Goal: Information Seeking & Learning: Learn about a topic

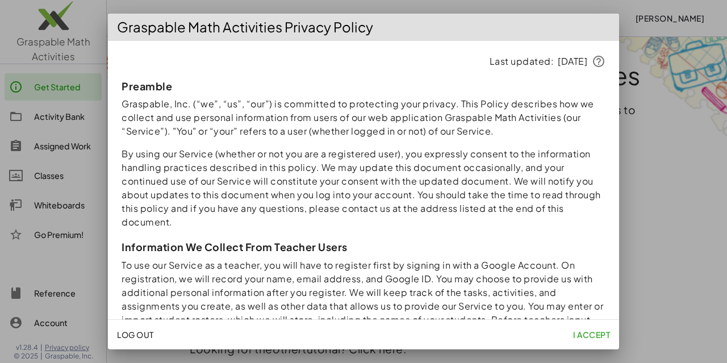
click at [596, 333] on span "I accept" at bounding box center [591, 334] width 37 height 10
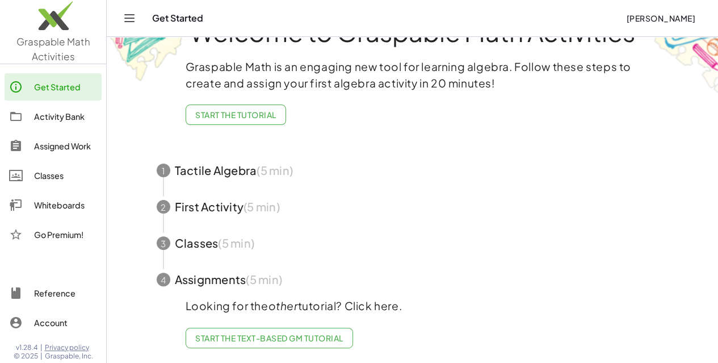
scroll to position [48, 0]
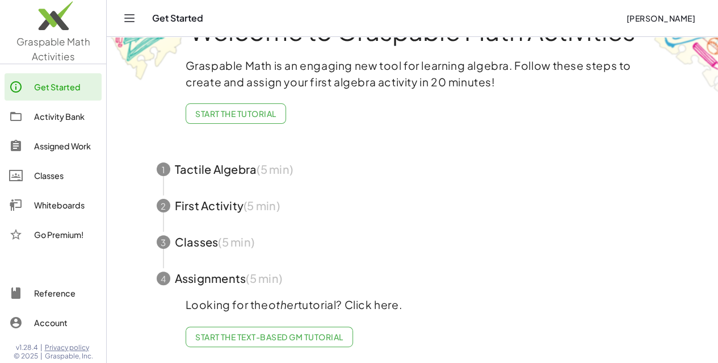
click at [57, 122] on div "Activity Bank" at bounding box center [65, 117] width 63 height 14
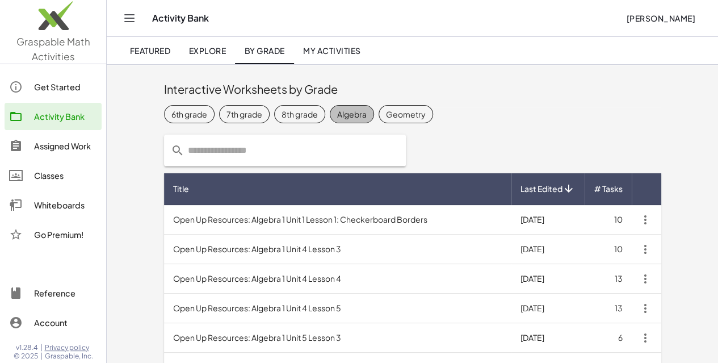
click at [337, 117] on div "Algebra" at bounding box center [352, 114] width 30 height 12
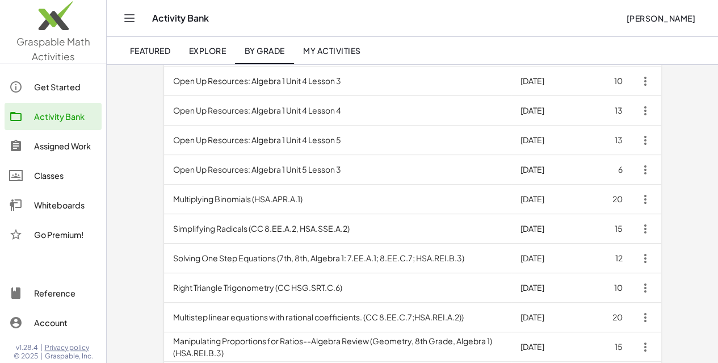
scroll to position [165, 0]
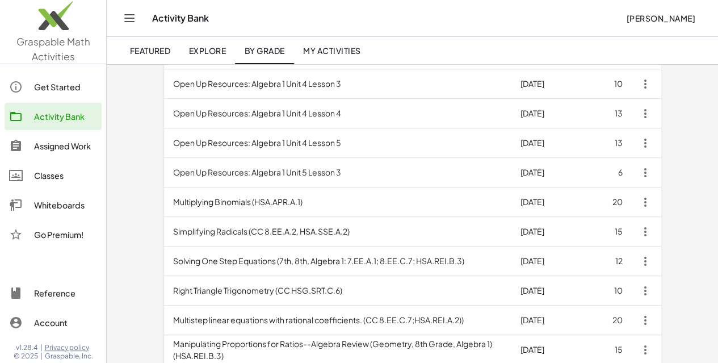
click at [190, 263] on td "Solving One Step Equations (7th, 8th, Algebra 1: 7.EE.A.1; 8.EE.C.7; HSA.REI.B.…" at bounding box center [338, 261] width 348 height 30
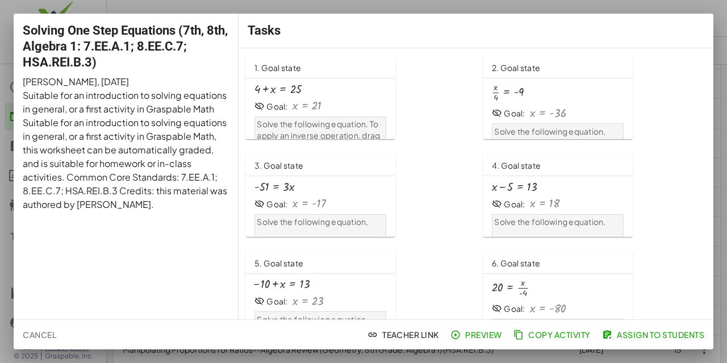
click at [309, 66] on div "1. Goal state" at bounding box center [320, 66] width 150 height 23
click at [726, 34] on div at bounding box center [363, 181] width 727 height 363
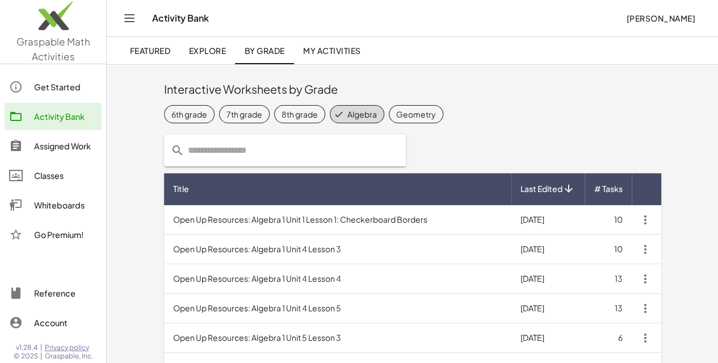
click at [200, 161] on input "text" at bounding box center [292, 151] width 215 height 32
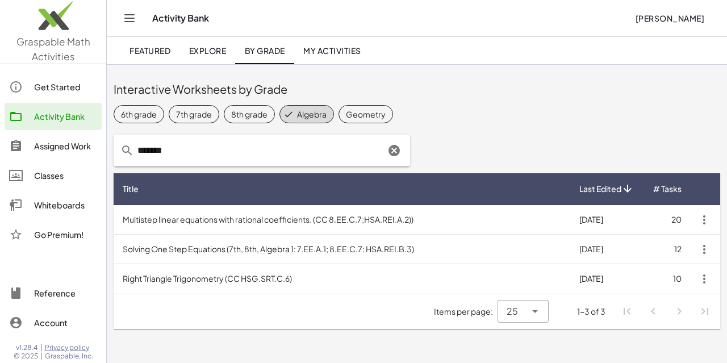
click at [319, 121] on span "Algebra" at bounding box center [306, 114] width 55 height 18
click at [240, 143] on input "*******" at bounding box center [259, 151] width 251 height 32
type input "*"
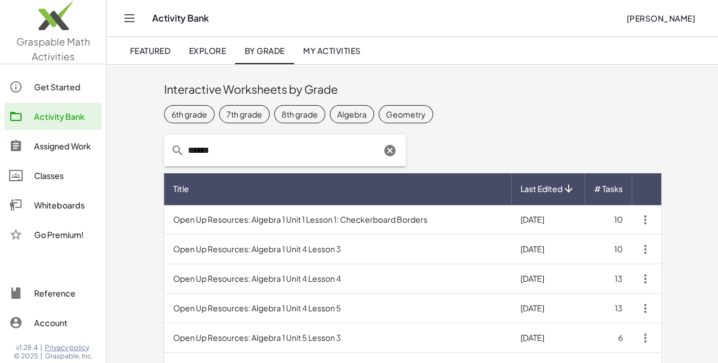
type input "*******"
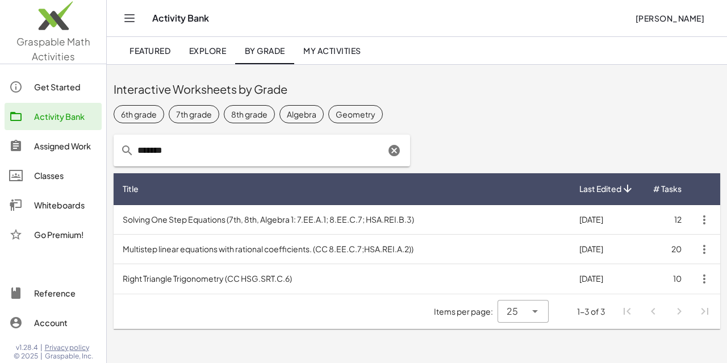
click at [57, 89] on div "Get Started" at bounding box center [65, 87] width 63 height 14
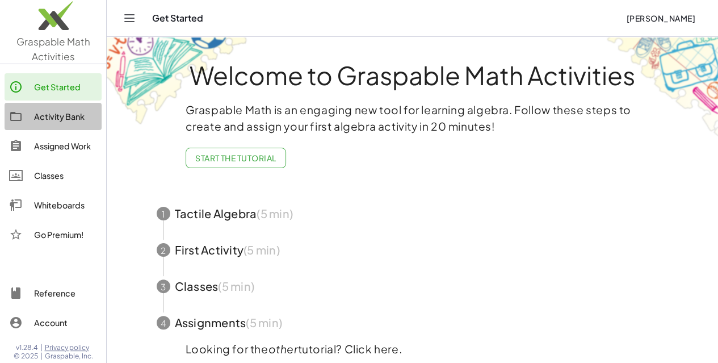
click at [54, 118] on div "Activity Bank" at bounding box center [65, 117] width 63 height 14
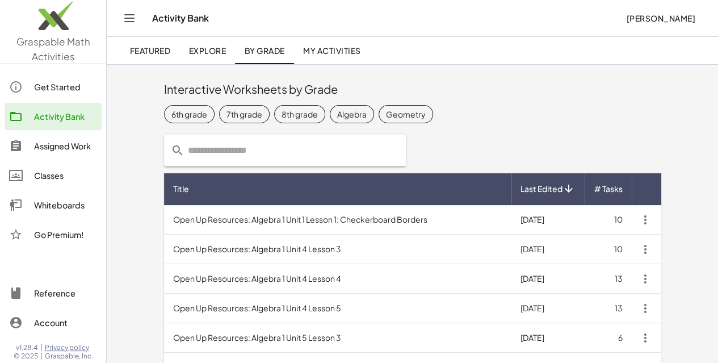
click at [329, 53] on span "My Activities" at bounding box center [332, 50] width 58 height 10
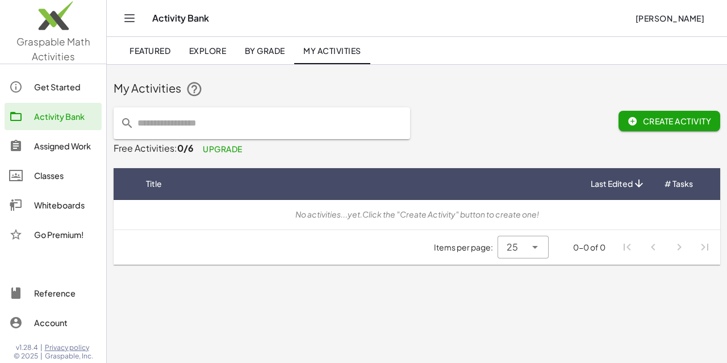
click at [209, 152] on span "Upgrade" at bounding box center [223, 149] width 40 height 10
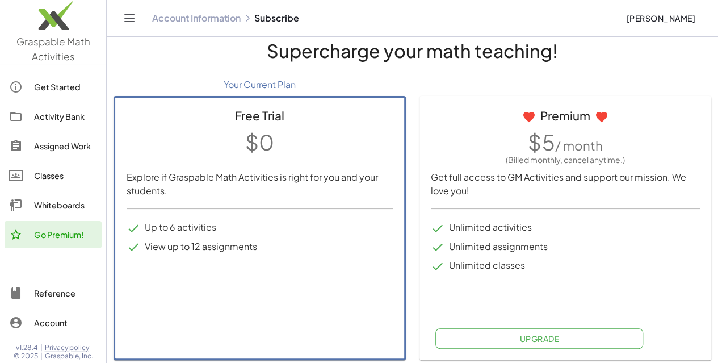
scroll to position [22, 0]
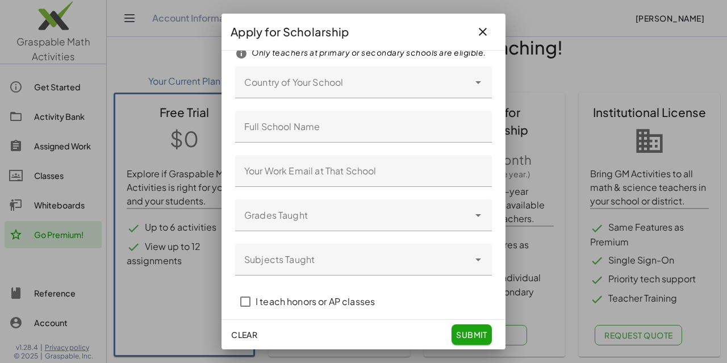
scroll to position [0, 0]
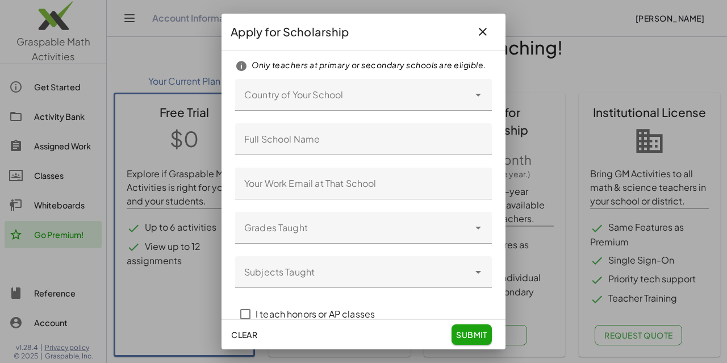
click at [374, 97] on div at bounding box center [352, 95] width 234 height 32
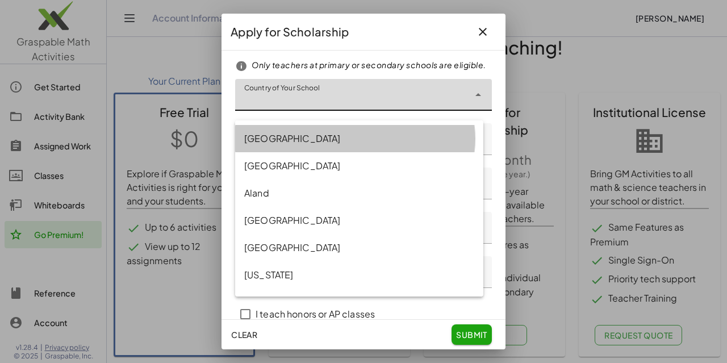
click at [302, 137] on div "[GEOGRAPHIC_DATA]" at bounding box center [359, 139] width 230 height 14
type input "**********"
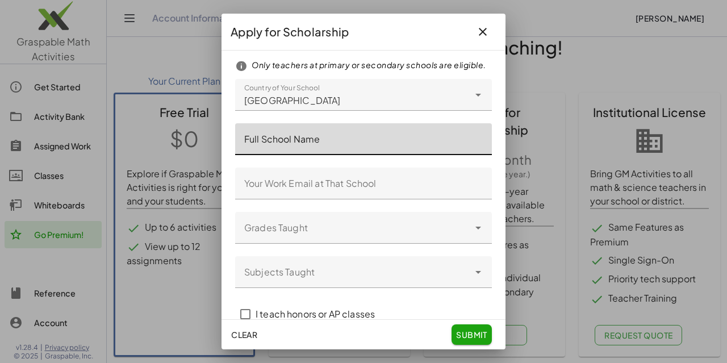
click at [290, 143] on input "Full School Name" at bounding box center [363, 139] width 257 height 32
type input "**********"
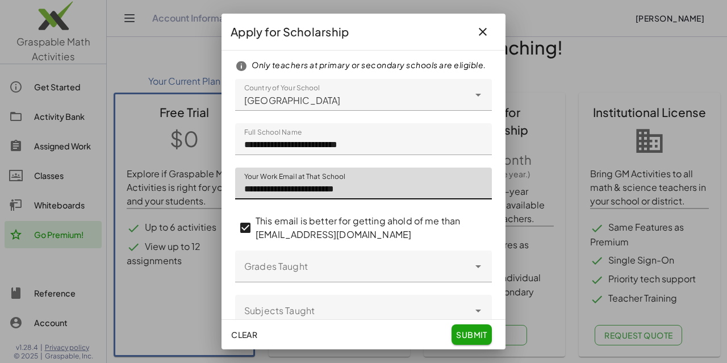
type input "**********"
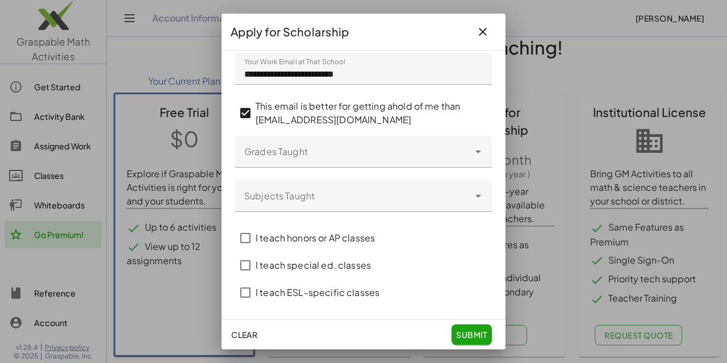
scroll to position [124, 0]
click at [391, 151] on div at bounding box center [352, 151] width 234 height 32
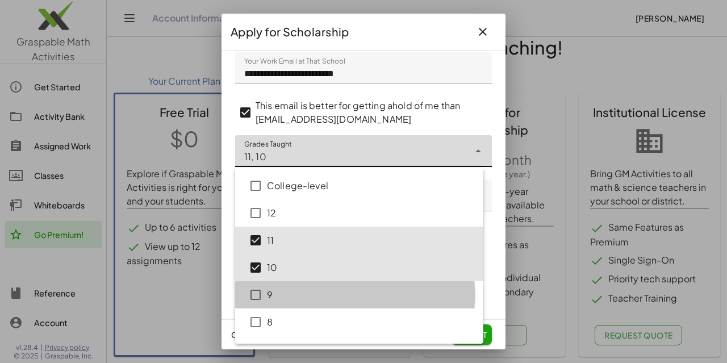
type input "*********"
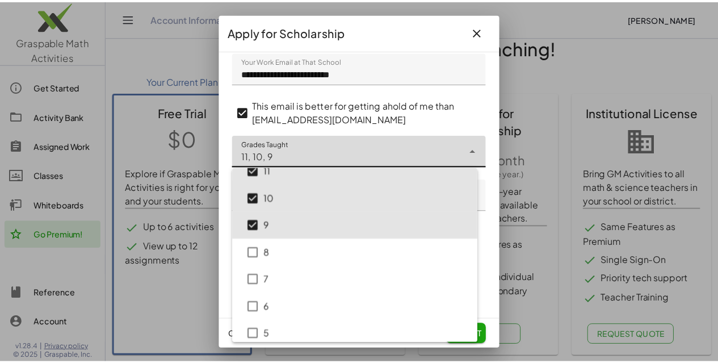
scroll to position [56, 0]
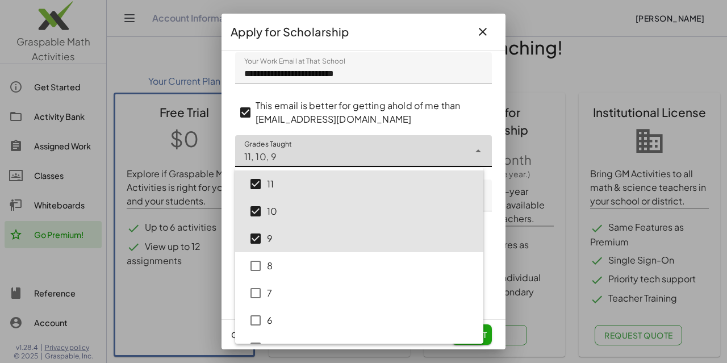
click at [494, 249] on div "**********" at bounding box center [363, 185] width 284 height 269
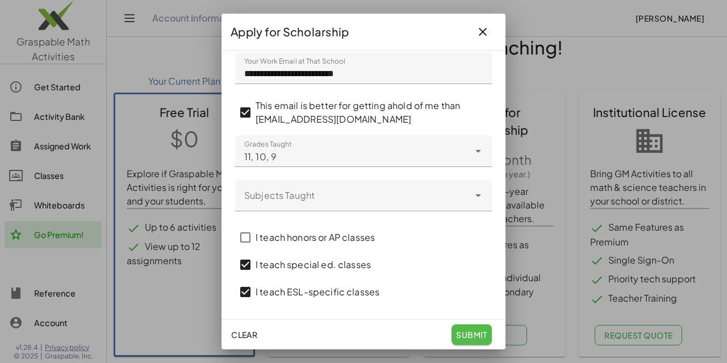
click at [467, 333] on span "submit" at bounding box center [471, 334] width 31 height 10
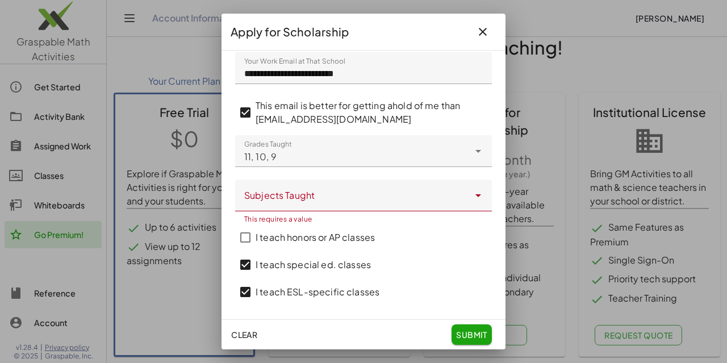
click at [471, 198] on icon "Open" at bounding box center [478, 196] width 14 height 14
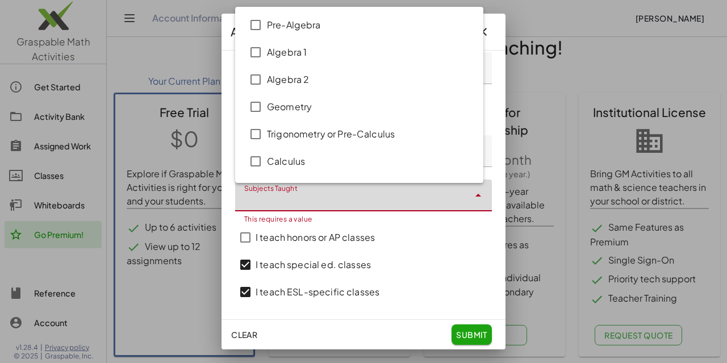
click at [281, 49] on div "Algebra 1" at bounding box center [370, 52] width 207 height 14
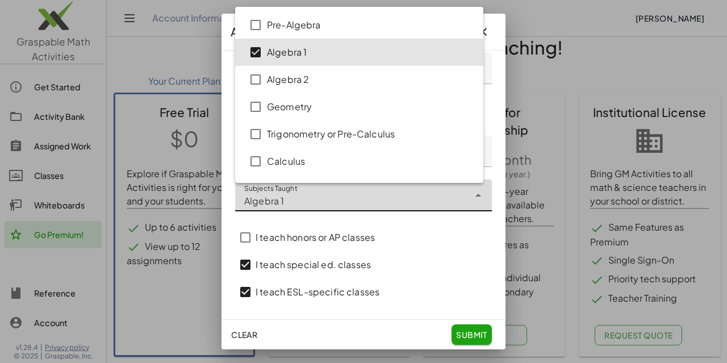
click at [274, 80] on div "Algebra 2" at bounding box center [370, 80] width 207 height 14
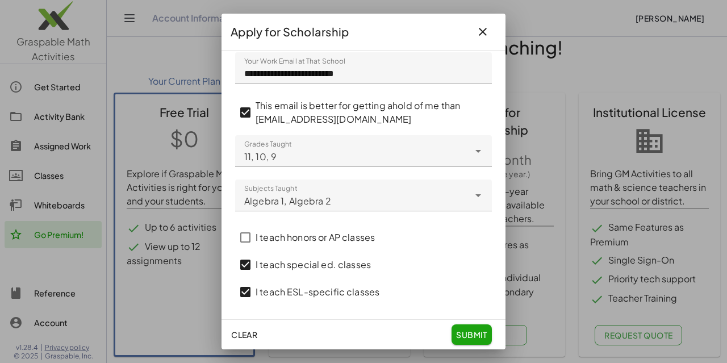
click at [454, 275] on div "I teach special ed. classes" at bounding box center [363, 264] width 257 height 27
click at [470, 333] on span "submit" at bounding box center [471, 334] width 31 height 10
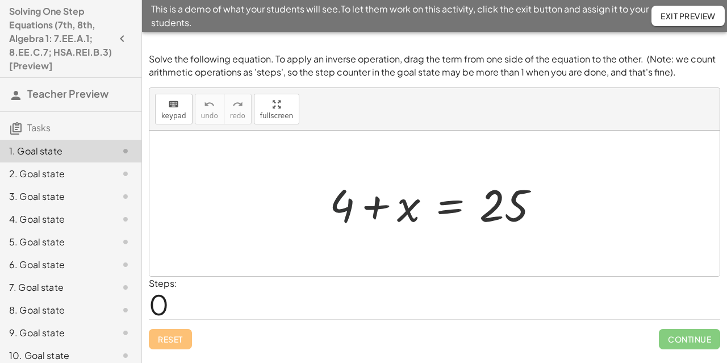
click at [346, 208] on div at bounding box center [439, 203] width 231 height 58
drag, startPoint x: 337, startPoint y: 207, endPoint x: 511, endPoint y: 244, distance: 177.0
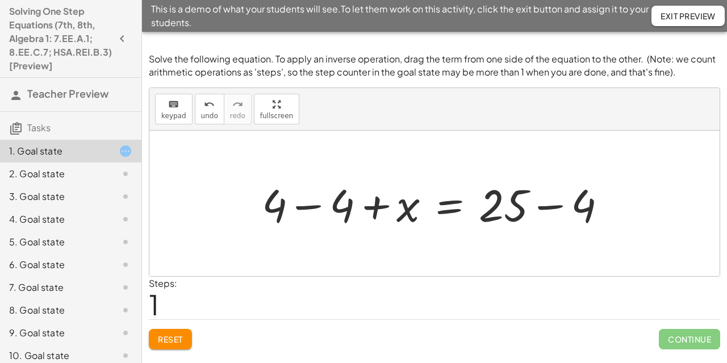
click at [541, 211] on div at bounding box center [438, 203] width 365 height 58
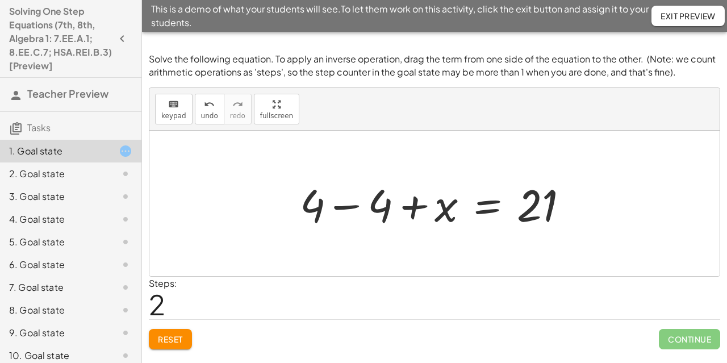
click at [341, 206] on div at bounding box center [438, 203] width 289 height 58
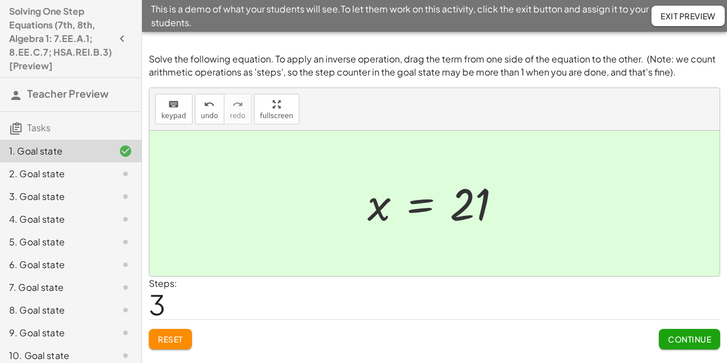
click at [680, 340] on span "Continue" at bounding box center [689, 339] width 43 height 10
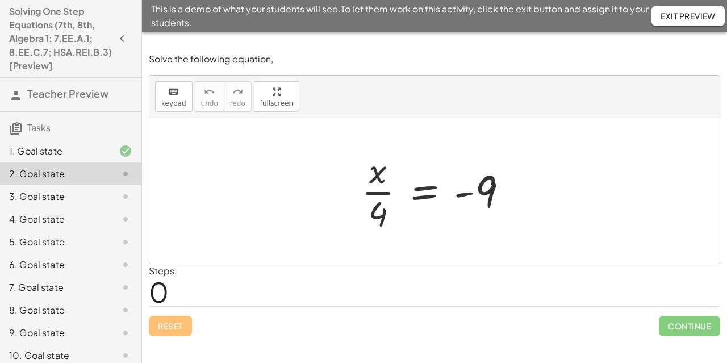
click at [417, 229] on div at bounding box center [438, 190] width 167 height 87
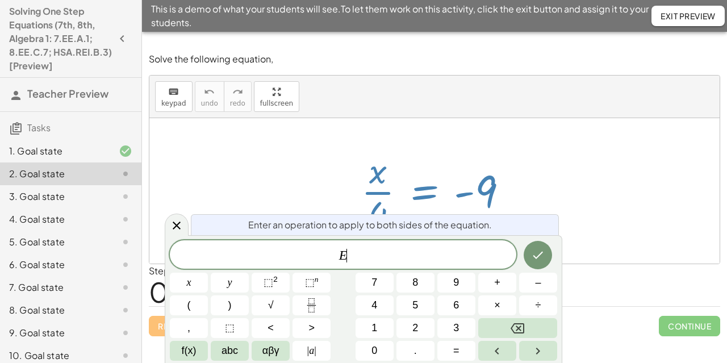
click at [433, 152] on div at bounding box center [438, 190] width 167 height 87
click at [178, 225] on icon at bounding box center [177, 226] width 14 height 14
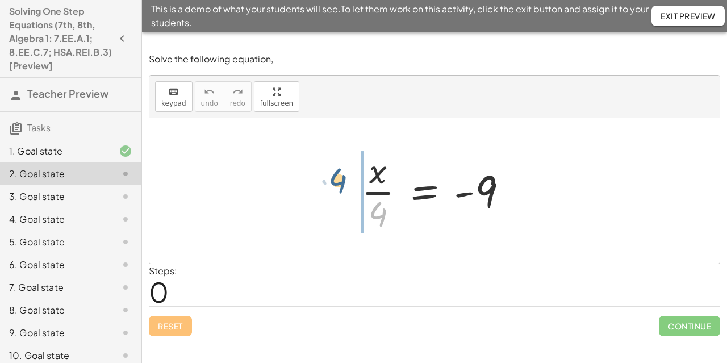
drag, startPoint x: 378, startPoint y: 223, endPoint x: 337, endPoint y: 187, distance: 54.3
click at [337, 187] on div "· 4 · x · 4 = - 9" at bounding box center [434, 190] width 570 height 145
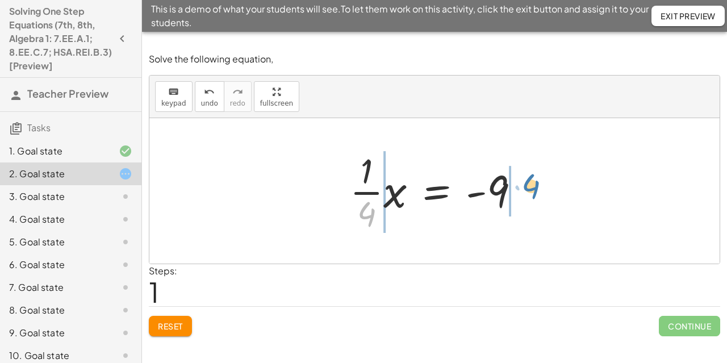
drag, startPoint x: 368, startPoint y: 215, endPoint x: 544, endPoint y: 189, distance: 178.1
click at [159, 329] on span "Reset" at bounding box center [170, 326] width 25 height 10
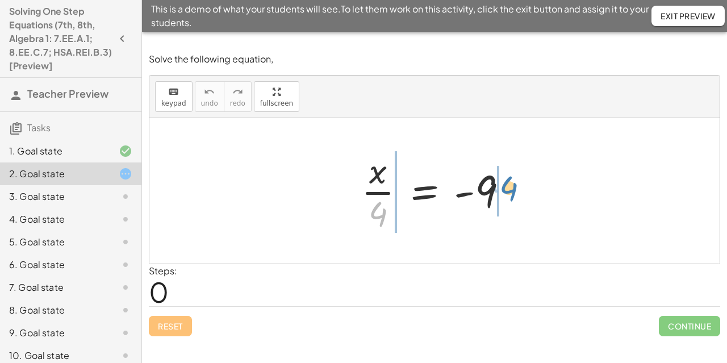
drag, startPoint x: 383, startPoint y: 211, endPoint x: 514, endPoint y: 186, distance: 133.6
click at [514, 186] on div at bounding box center [438, 190] width 167 height 87
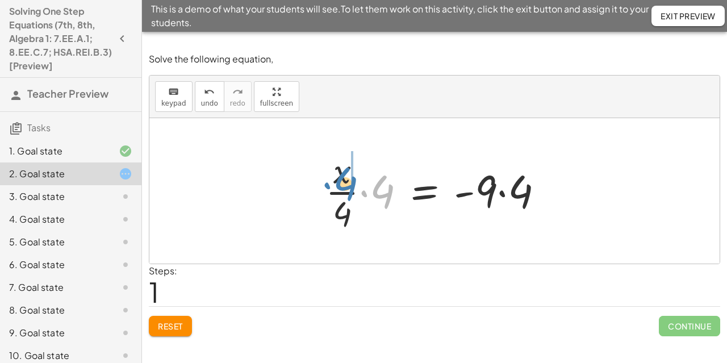
drag, startPoint x: 378, startPoint y: 194, endPoint x: 341, endPoint y: 187, distance: 37.6
click at [341, 187] on div at bounding box center [439, 190] width 239 height 87
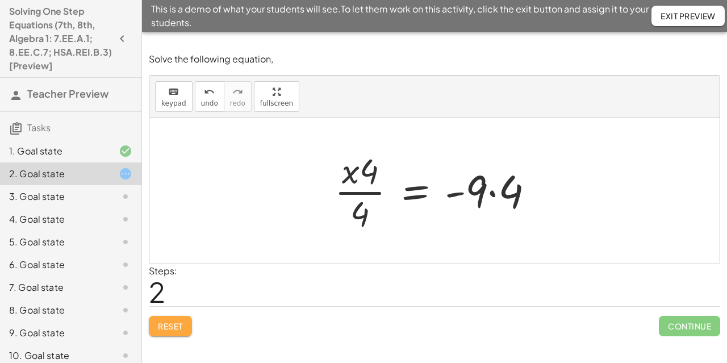
click at [174, 322] on span "Reset" at bounding box center [170, 326] width 25 height 10
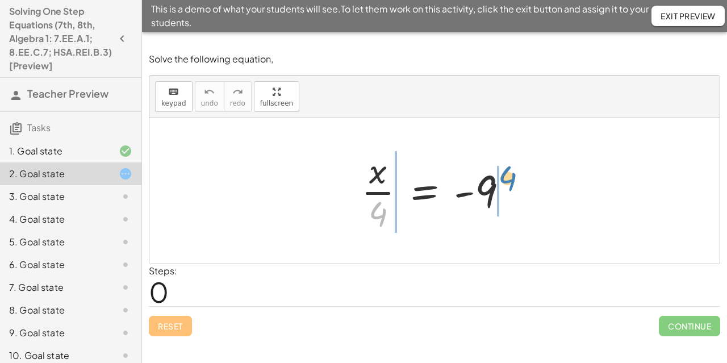
drag, startPoint x: 375, startPoint y: 217, endPoint x: 503, endPoint y: 182, distance: 132.0
click at [503, 182] on div at bounding box center [438, 190] width 167 height 87
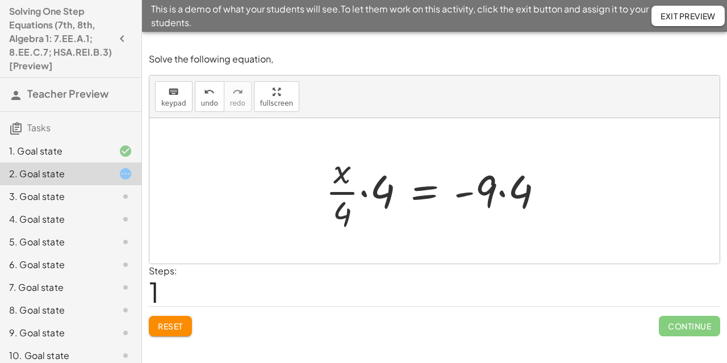
click at [366, 190] on div at bounding box center [439, 190] width 239 height 87
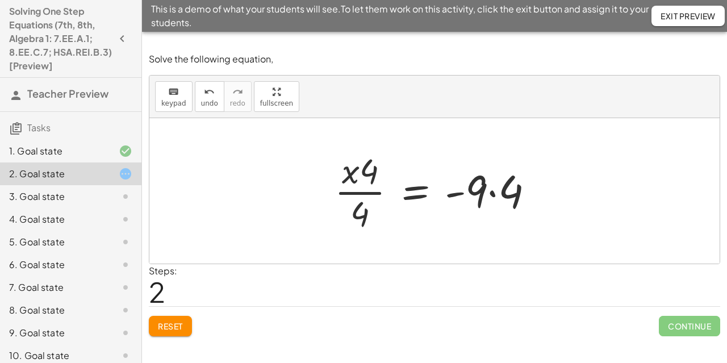
click at [353, 192] on div at bounding box center [439, 190] width 220 height 87
drag, startPoint x: 373, startPoint y: 168, endPoint x: 346, endPoint y: 171, distance: 26.8
click at [346, 171] on div at bounding box center [439, 190] width 220 height 87
click at [358, 191] on div at bounding box center [439, 190] width 220 height 87
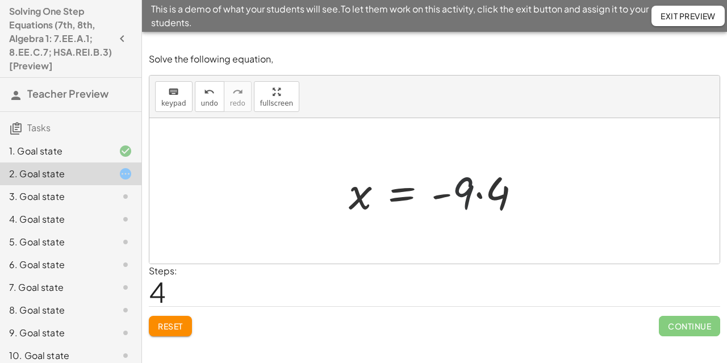
click at [465, 187] on div at bounding box center [439, 191] width 193 height 58
click at [479, 197] on div at bounding box center [439, 191] width 193 height 58
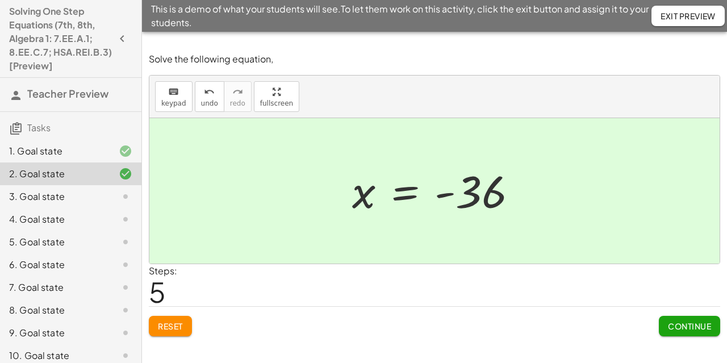
click at [685, 329] on span "Continue" at bounding box center [689, 326] width 43 height 10
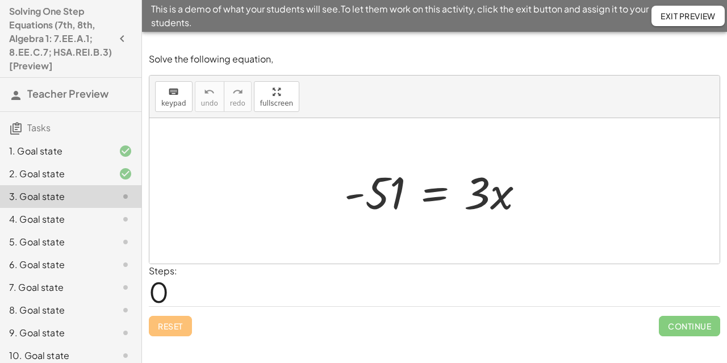
click at [481, 216] on div at bounding box center [438, 191] width 200 height 58
click at [478, 207] on div at bounding box center [438, 191] width 200 height 58
click at [467, 199] on div at bounding box center [438, 191] width 200 height 58
click at [485, 203] on div at bounding box center [438, 191] width 200 height 58
click at [411, 244] on div at bounding box center [434, 190] width 570 height 145
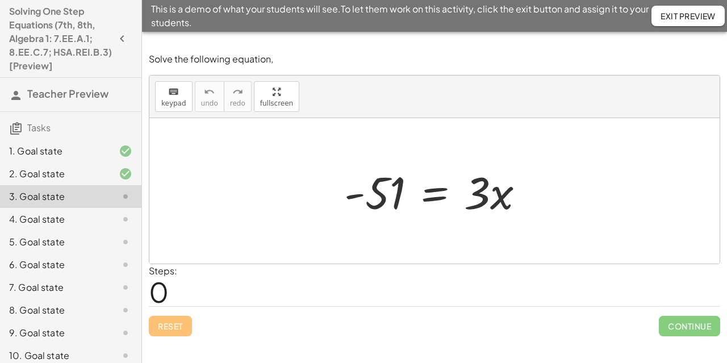
click at [485, 190] on div at bounding box center [438, 191] width 200 height 58
click at [450, 186] on div at bounding box center [438, 191] width 200 height 58
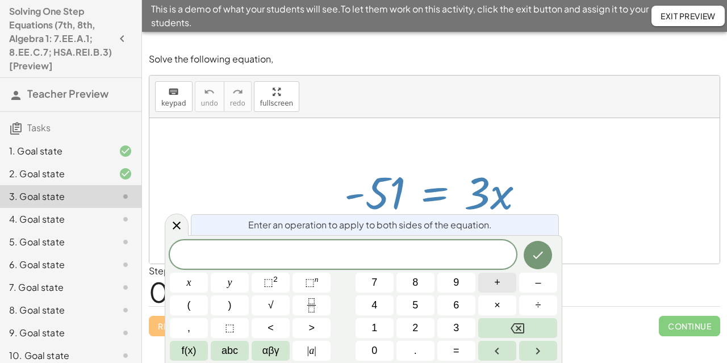
click at [498, 287] on span "+" at bounding box center [497, 282] width 6 height 15
click at [531, 305] on button "÷" at bounding box center [538, 305] width 38 height 20
click at [537, 253] on icon "Done" at bounding box center [538, 255] width 14 height 14
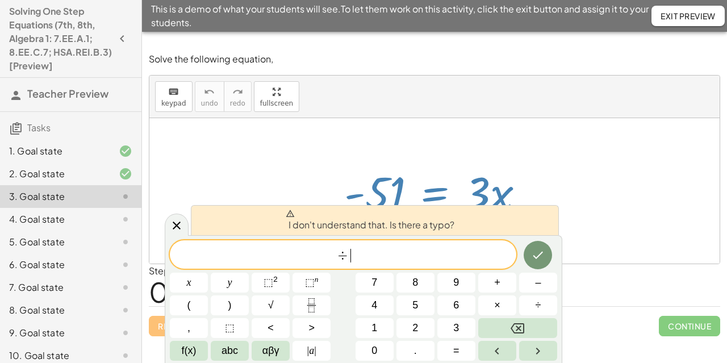
click at [420, 260] on span "÷ ​" at bounding box center [343, 256] width 346 height 16
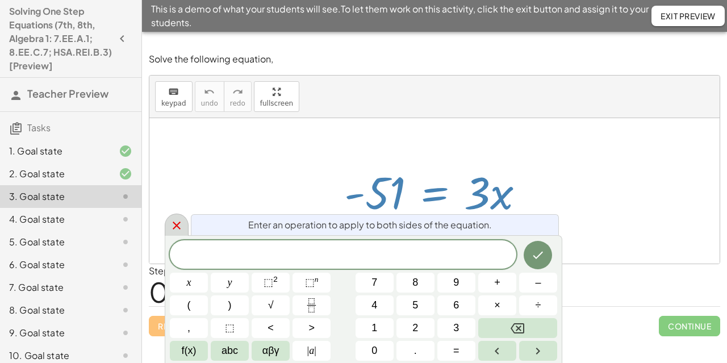
click at [178, 223] on icon at bounding box center [177, 225] width 8 height 8
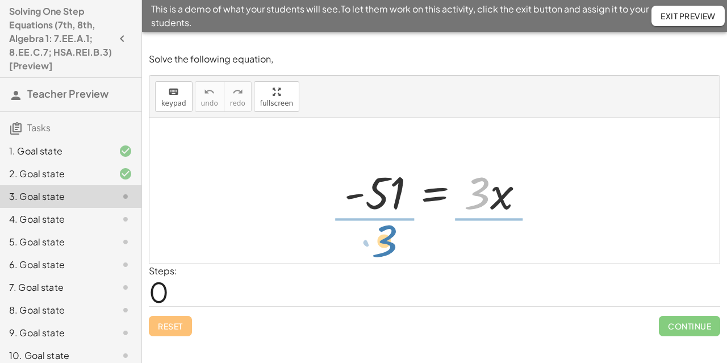
drag, startPoint x: 479, startPoint y: 187, endPoint x: 386, endPoint y: 235, distance: 104.6
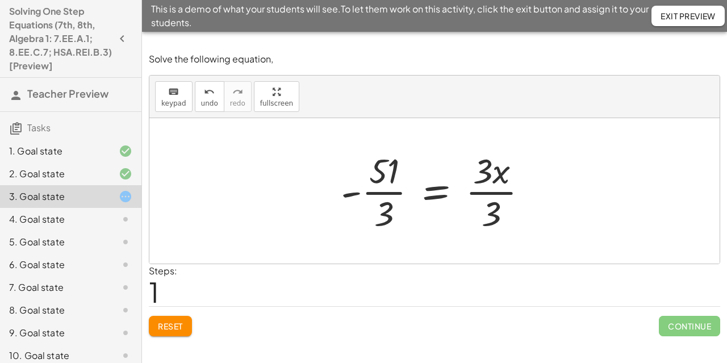
click at [486, 189] on div at bounding box center [439, 190] width 208 height 87
click at [387, 188] on div at bounding box center [424, 190] width 179 height 87
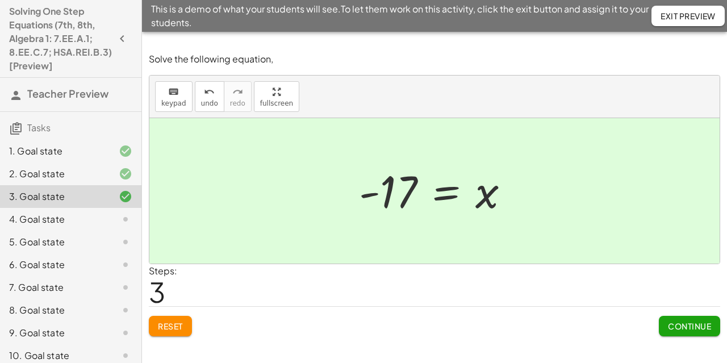
scroll to position [67, 0]
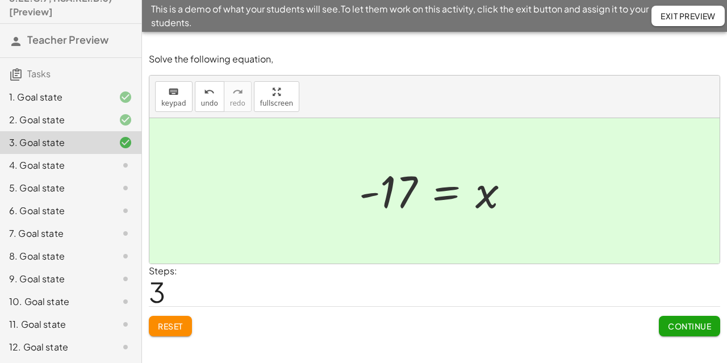
click at [74, 267] on div "7. Goal state" at bounding box center [70, 278] width 141 height 23
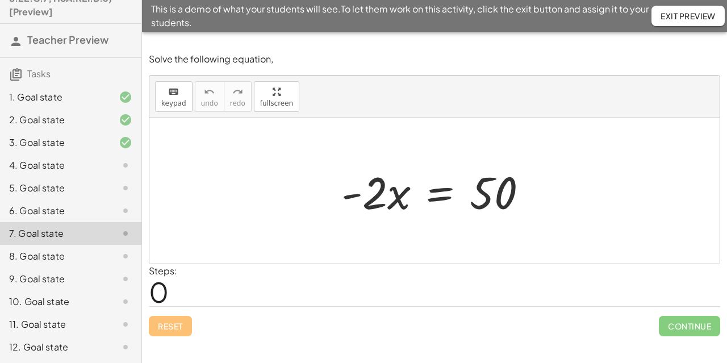
click at [58, 261] on div "8. Goal state" at bounding box center [54, 256] width 91 height 14
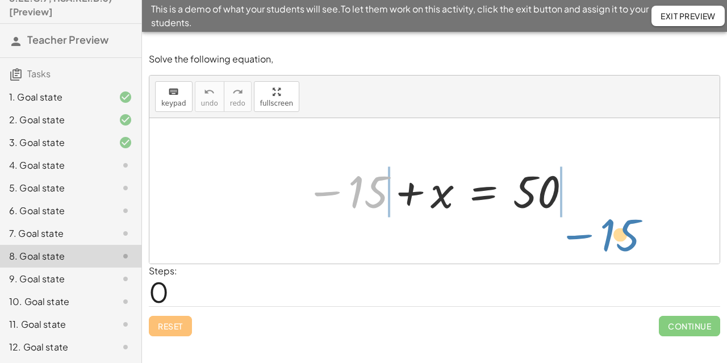
drag, startPoint x: 337, startPoint y: 191, endPoint x: 588, endPoint y: 228, distance: 253.6
click at [588, 228] on div "− 15 − 15 + x = 50" at bounding box center [434, 190] width 570 height 145
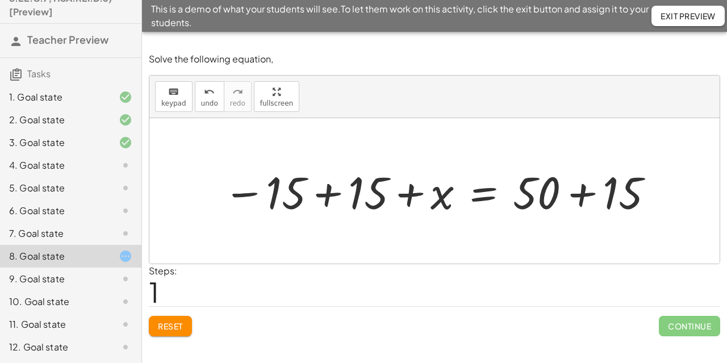
click at [49, 338] on div "12. Goal state" at bounding box center [70, 347] width 141 height 23
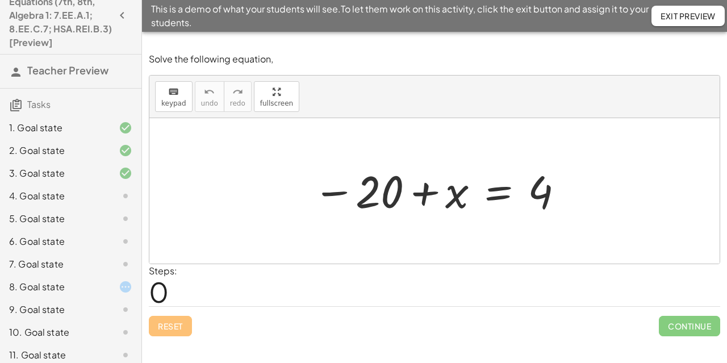
scroll to position [67, 0]
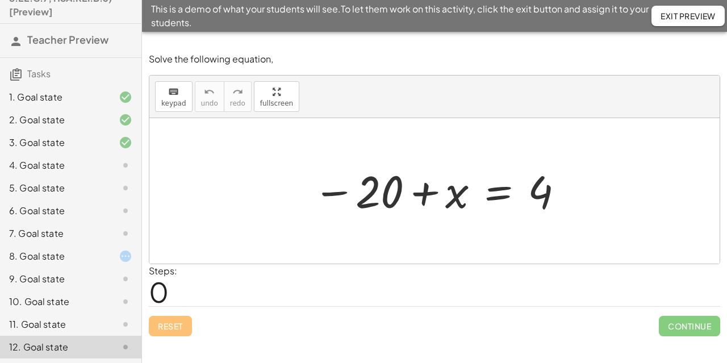
click at [665, 19] on span "Exit Preview" at bounding box center [687, 16] width 55 height 10
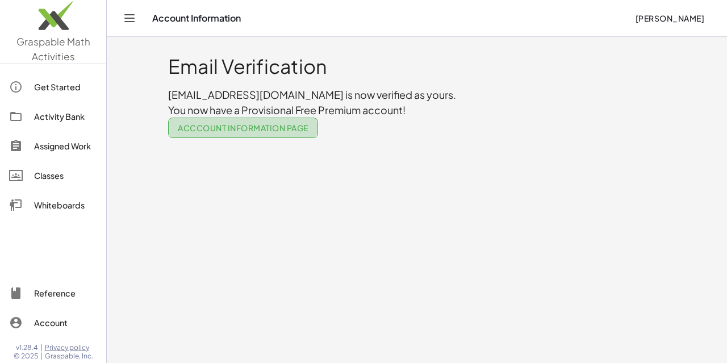
click at [214, 129] on span "Acccount Information Page" at bounding box center [243, 128] width 131 height 10
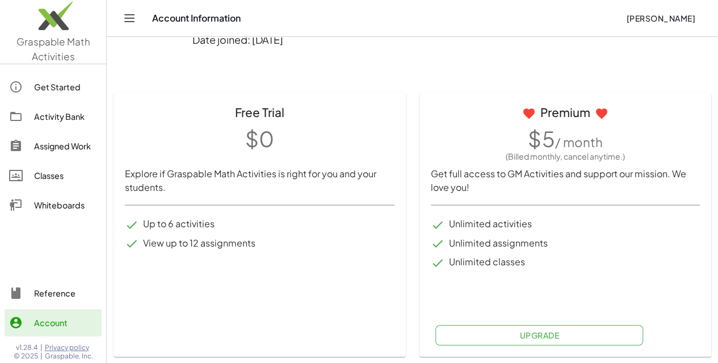
scroll to position [62, 0]
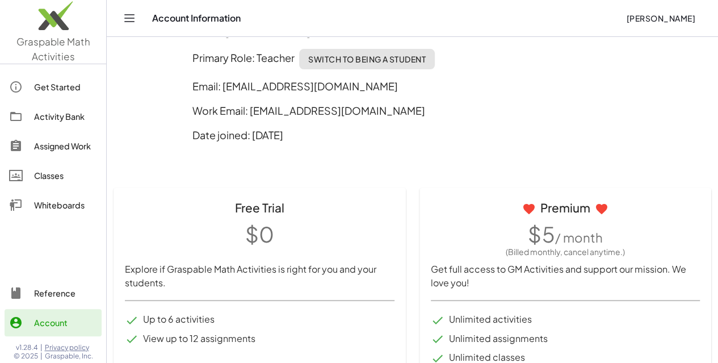
click at [53, 87] on div "Get Started" at bounding box center [65, 87] width 63 height 14
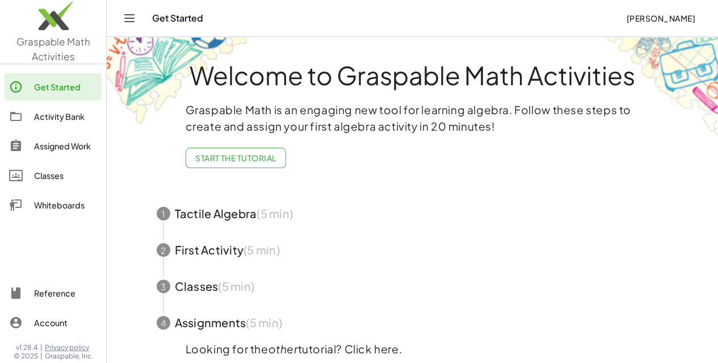
scroll to position [53, 0]
